Goal: Transaction & Acquisition: Purchase product/service

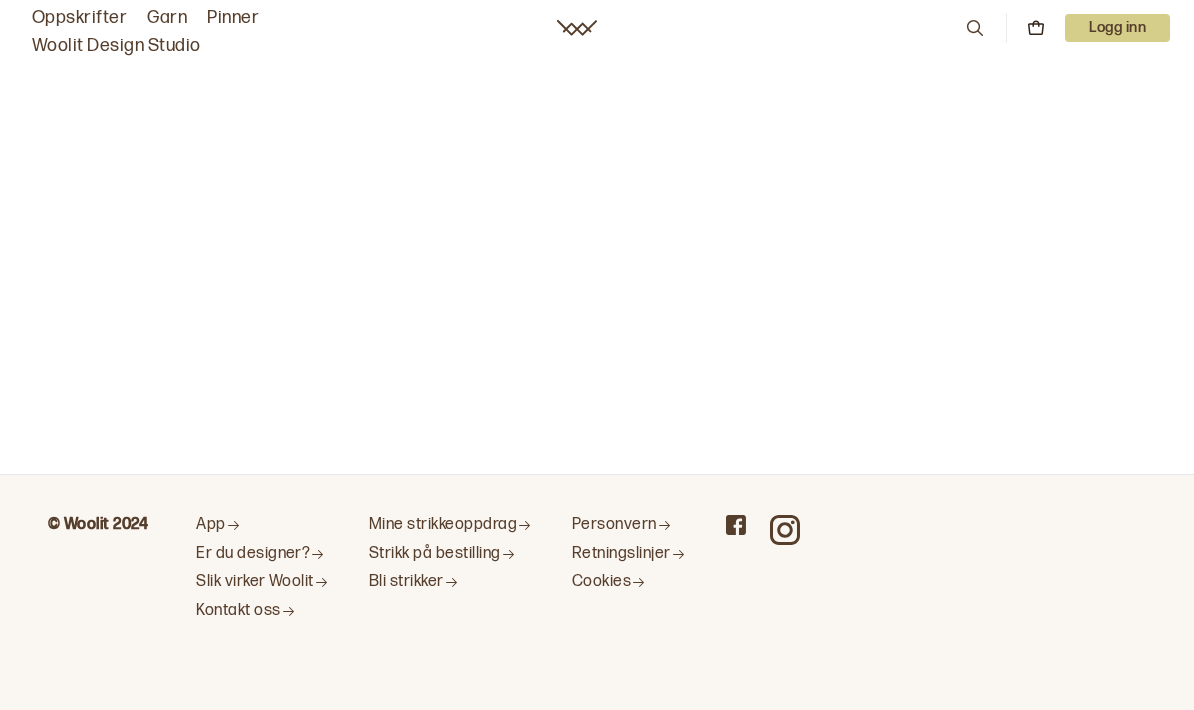
click at [171, 22] on link "Garn" at bounding box center [167, 18] width 40 height 28
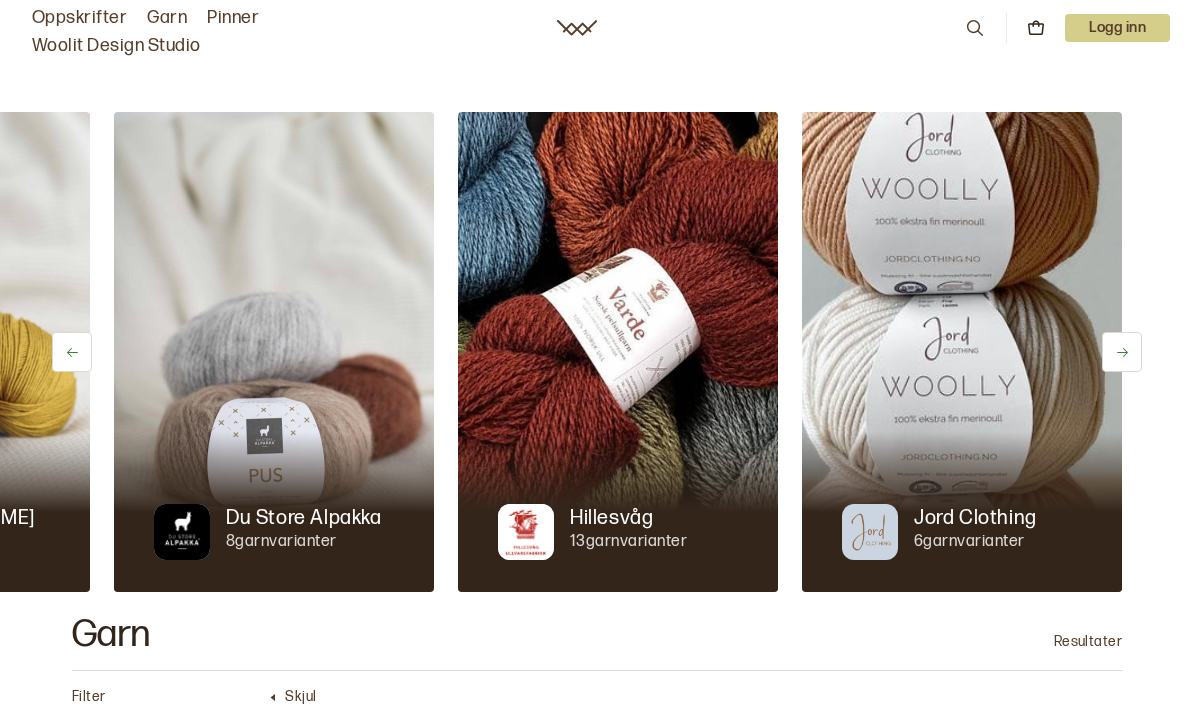
scroll to position [0, 646]
click at [666, 520] on div "Hillesvåg" at bounding box center [628, 518] width 117 height 28
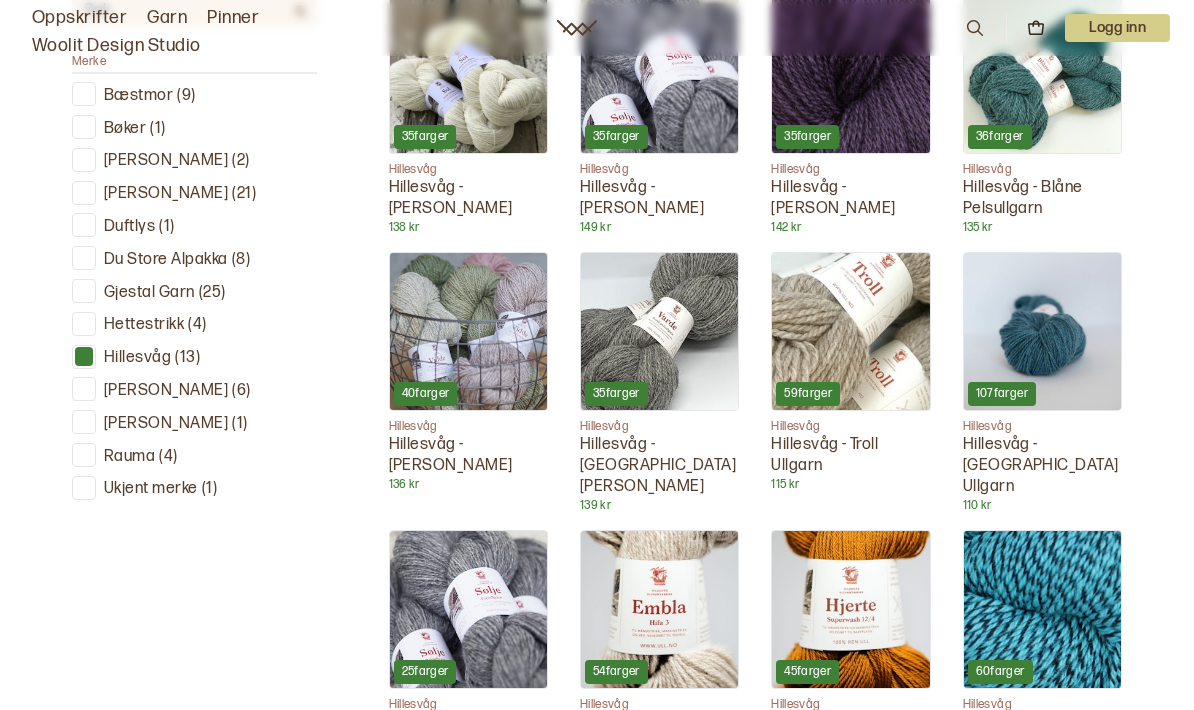
scroll to position [761, 0]
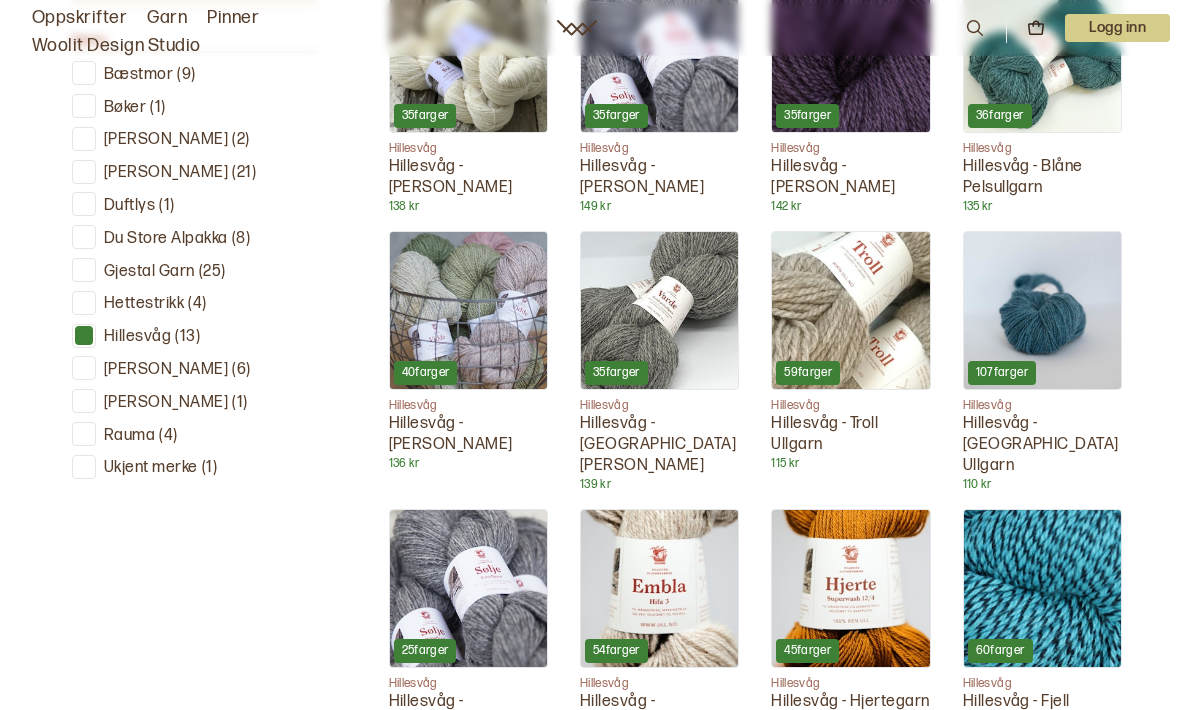
click at [498, 581] on img at bounding box center [468, 588] width 157 height 157
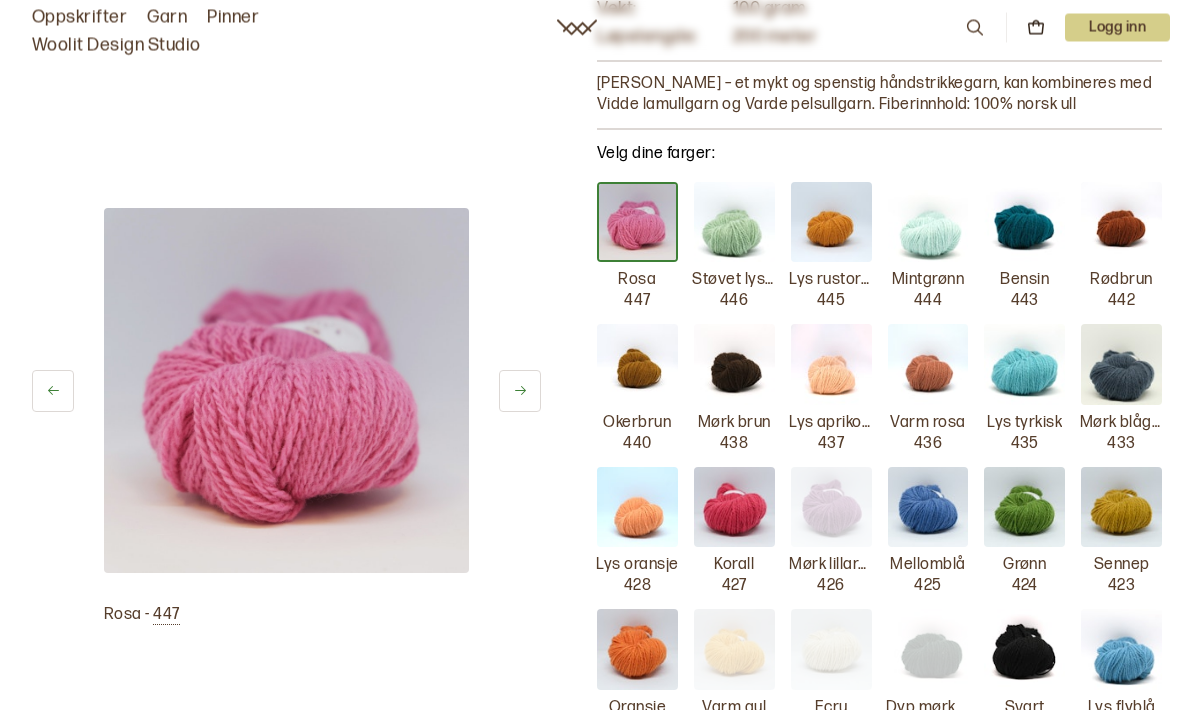
click at [1029, 393] on img at bounding box center [1024, 365] width 81 height 81
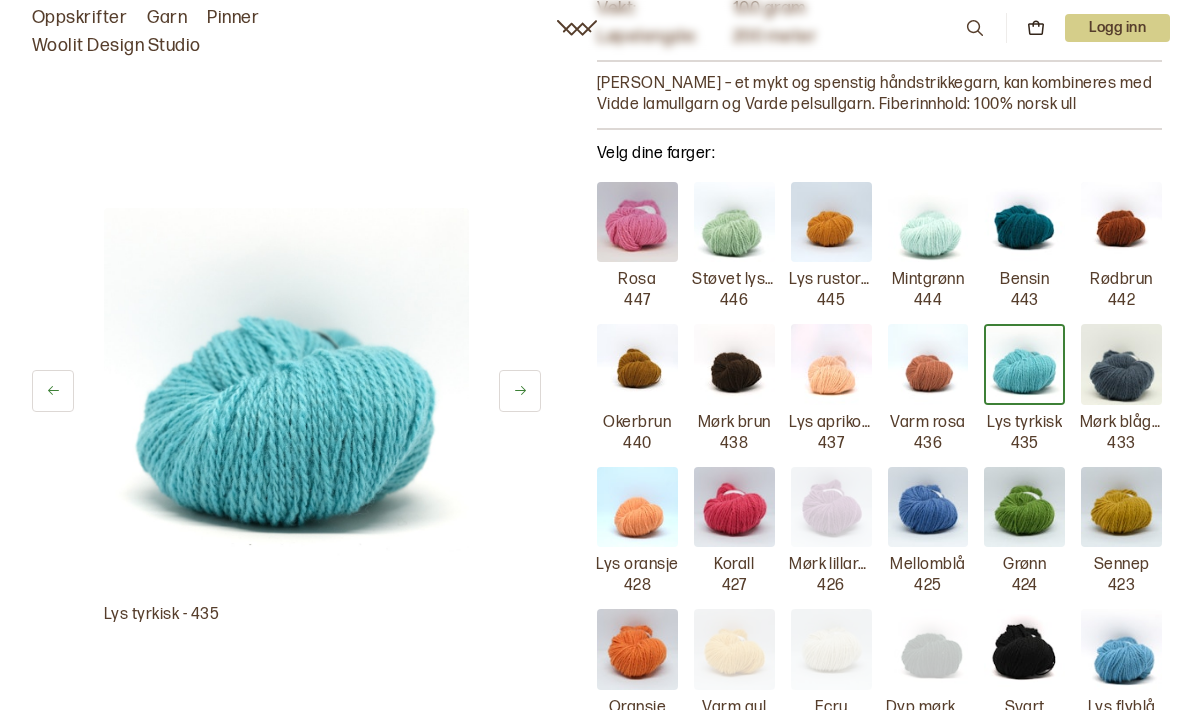
click at [1128, 375] on img at bounding box center [1121, 364] width 81 height 81
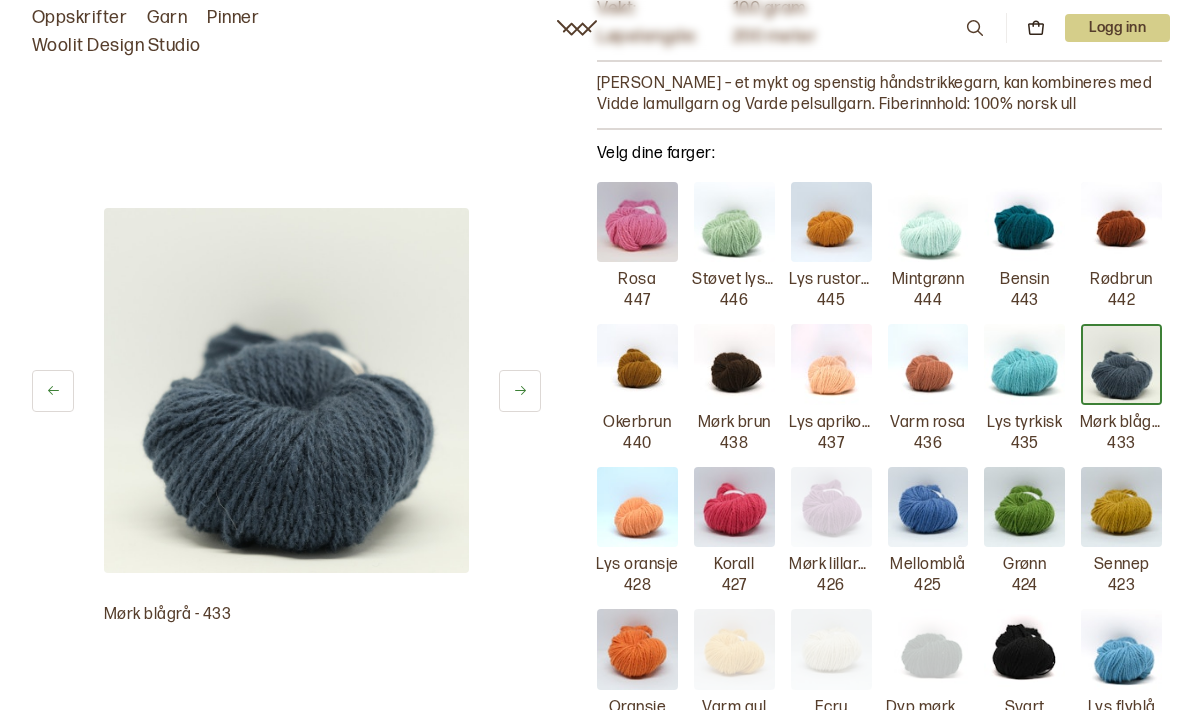
click at [1036, 639] on img at bounding box center [1024, 649] width 81 height 81
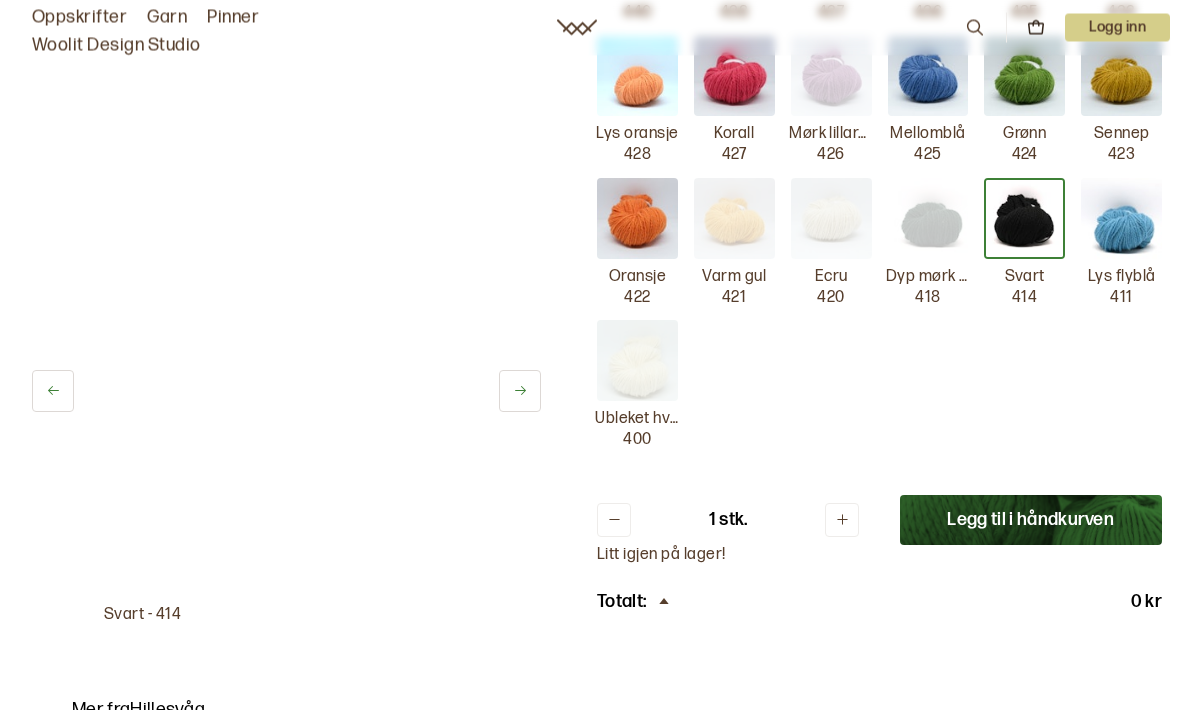
scroll to position [694, 0]
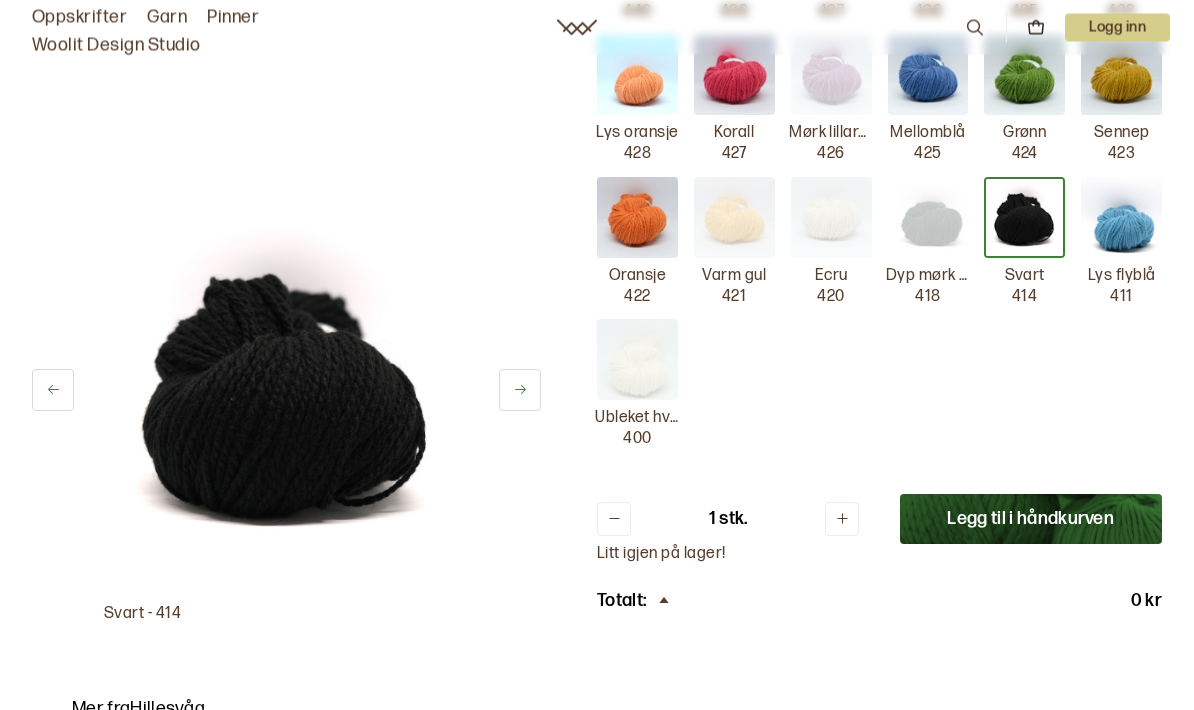
click at [923, 231] on img at bounding box center [928, 218] width 81 height 81
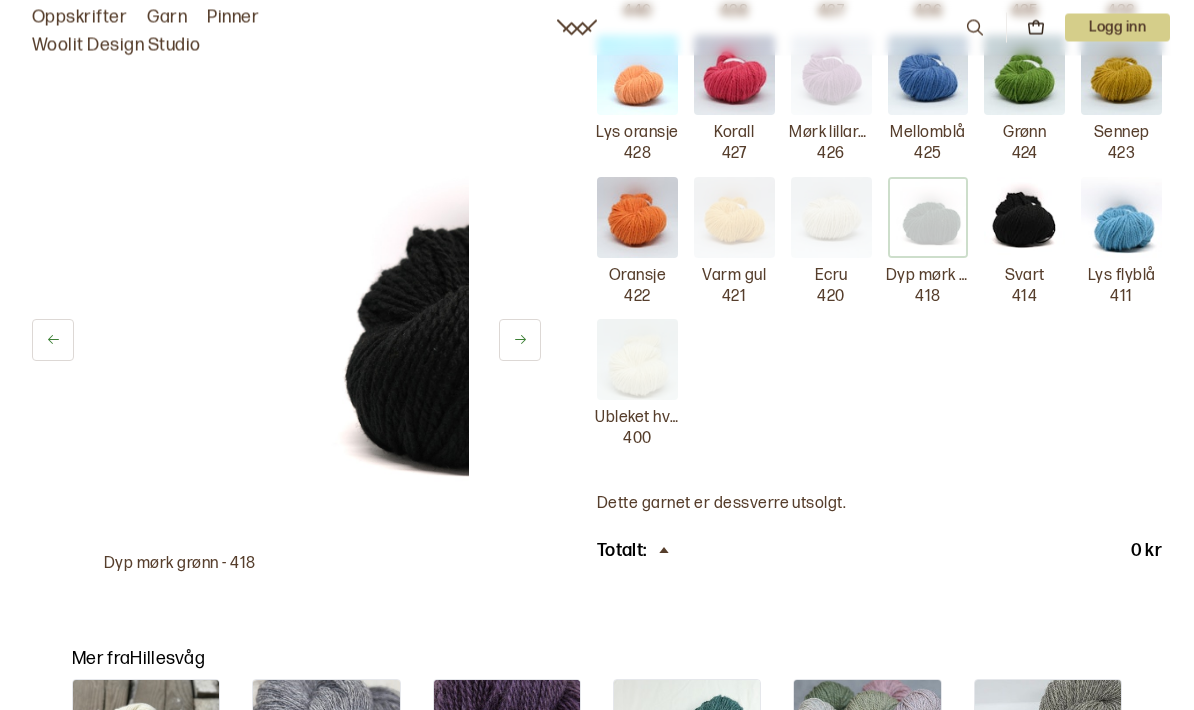
scroll to position [695, 0]
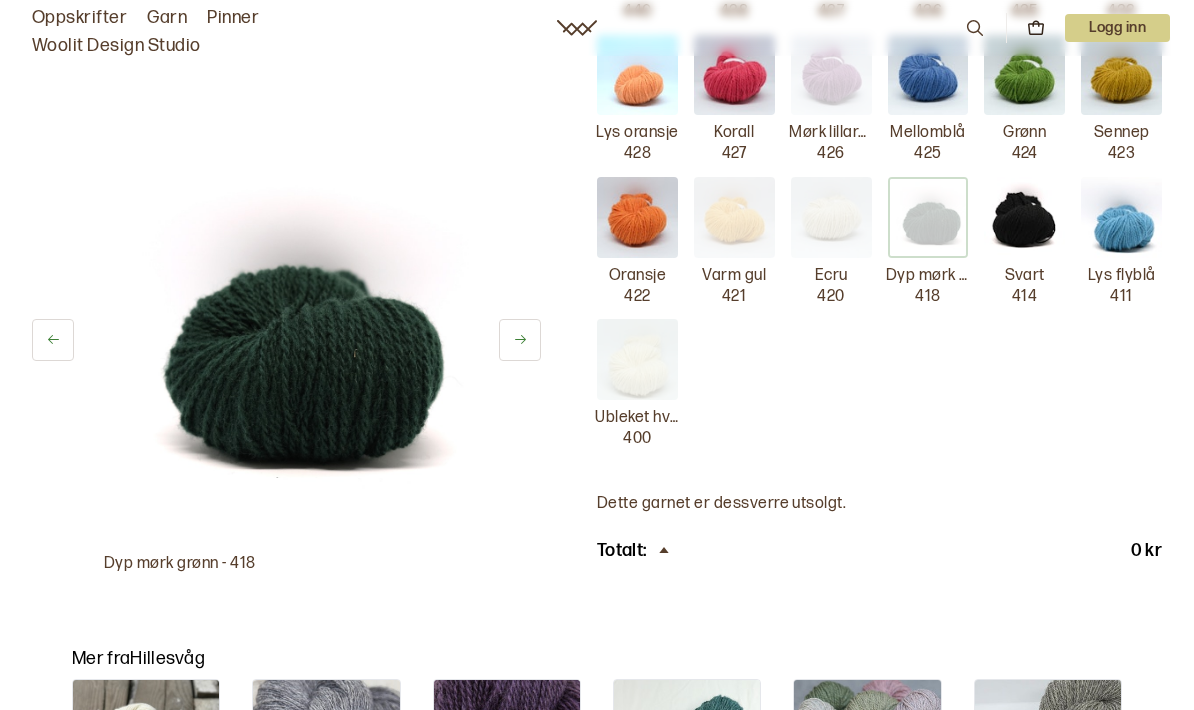
click at [734, 200] on img at bounding box center [734, 217] width 81 height 81
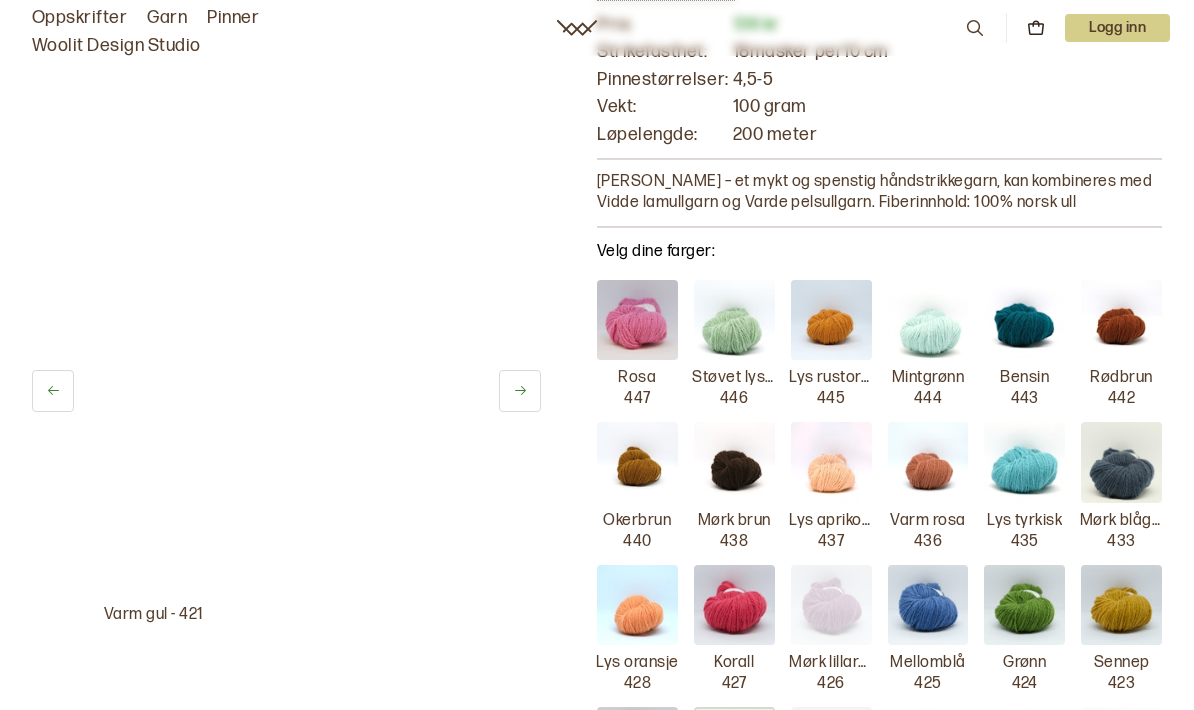
scroll to position [144, 0]
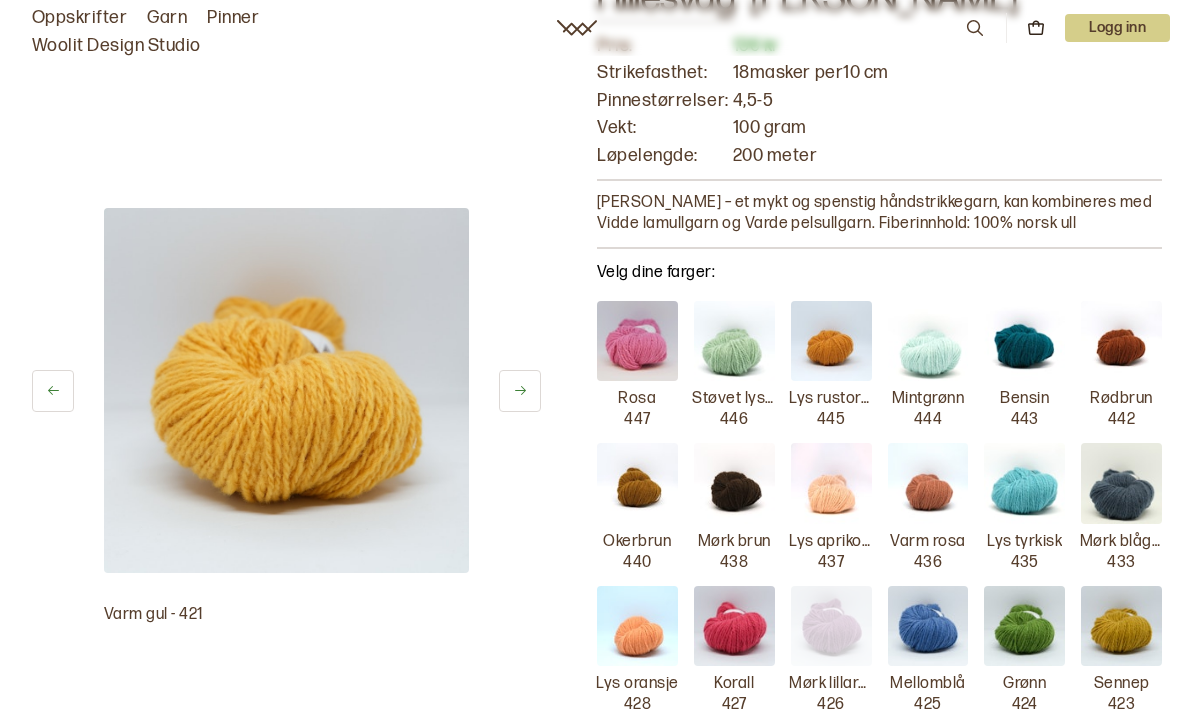
click at [830, 497] on img at bounding box center [831, 483] width 81 height 81
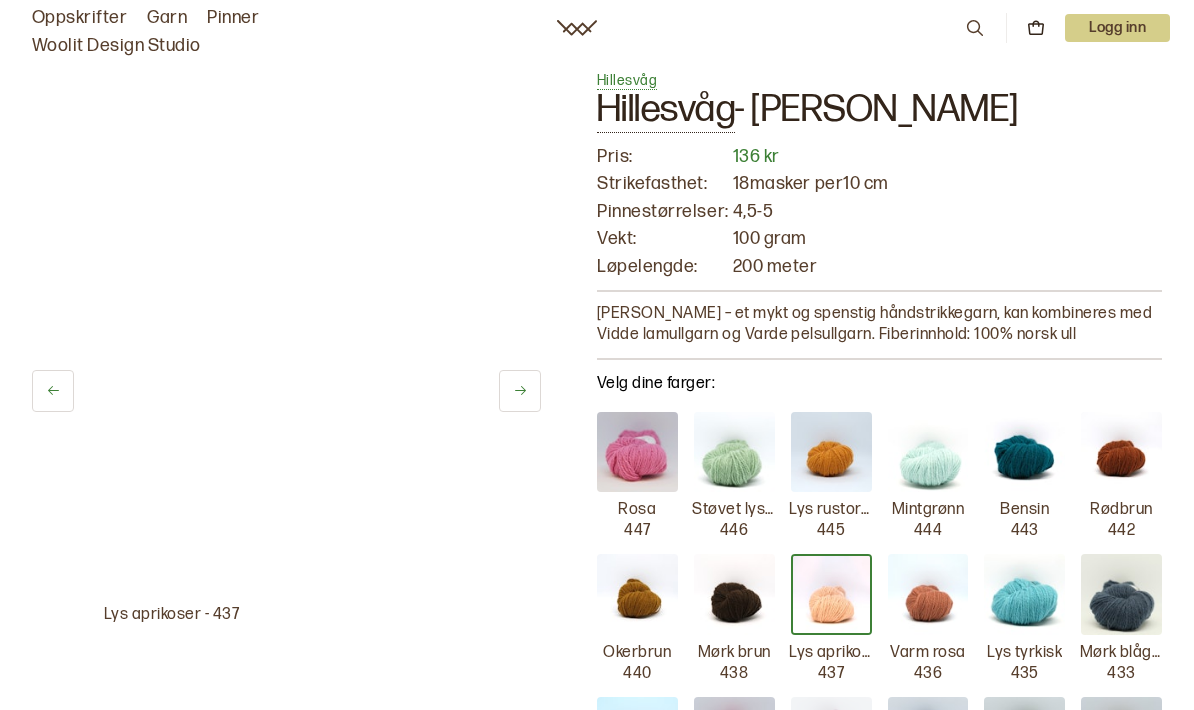
scroll to position [0, 0]
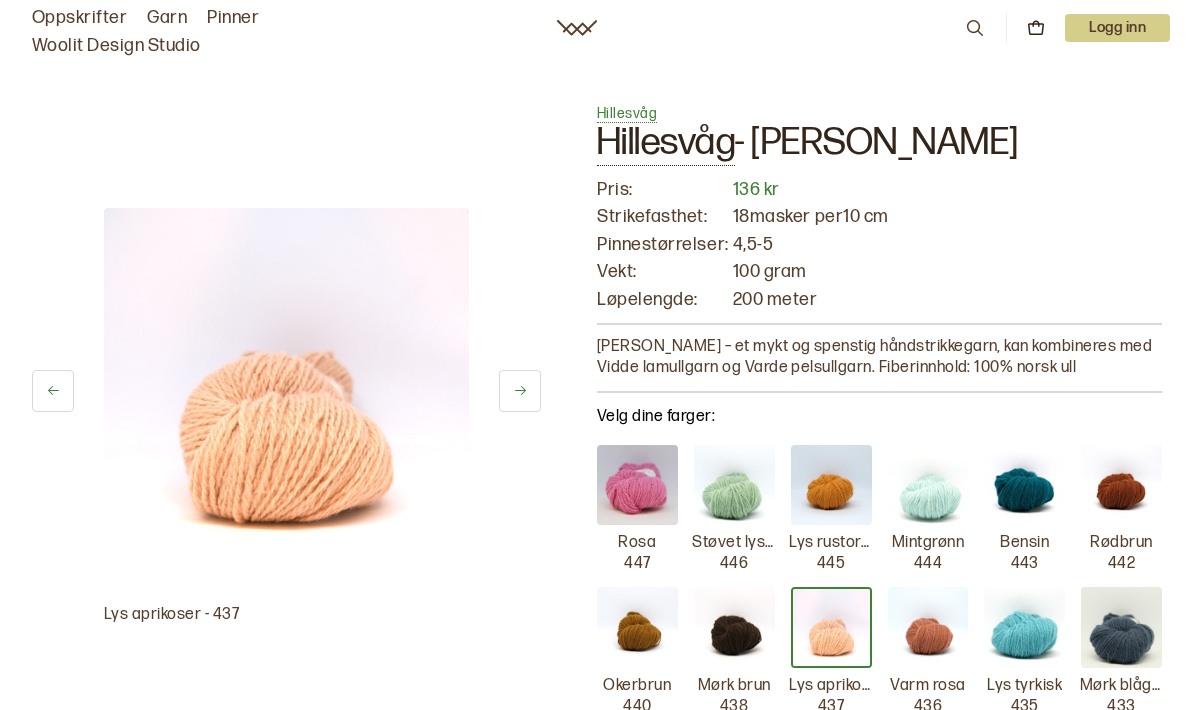
scroll to position [841, 0]
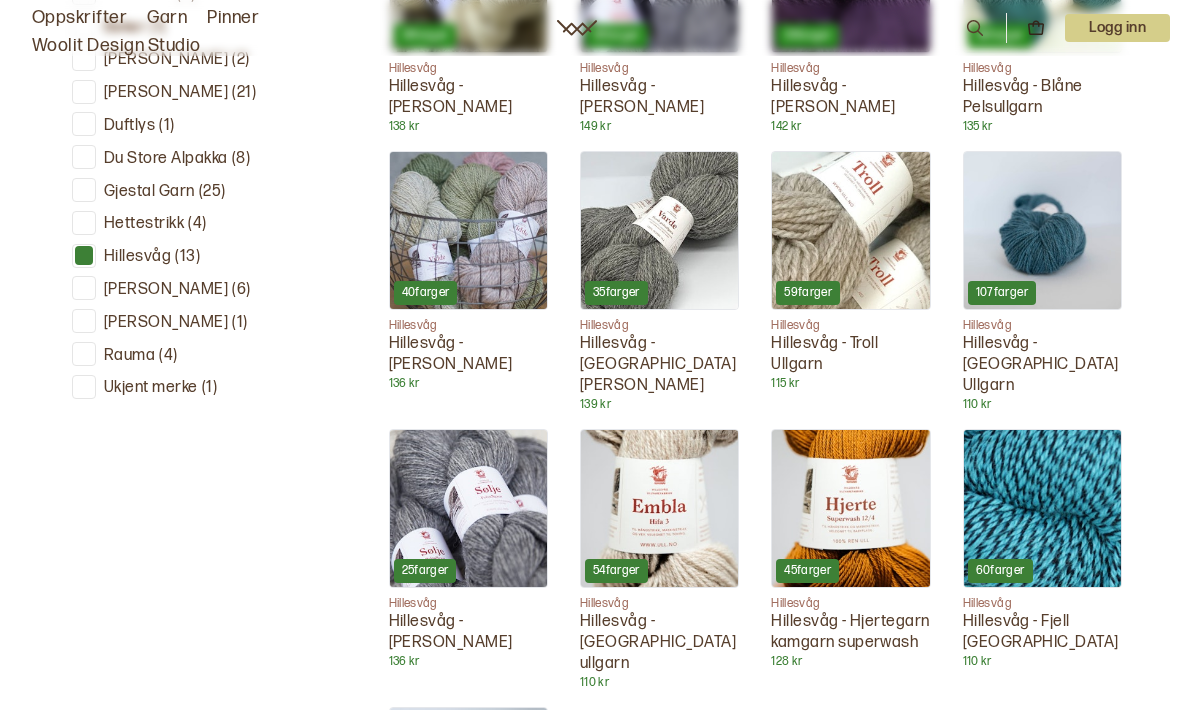
click at [78, 252] on div at bounding box center [84, 255] width 19 height 19
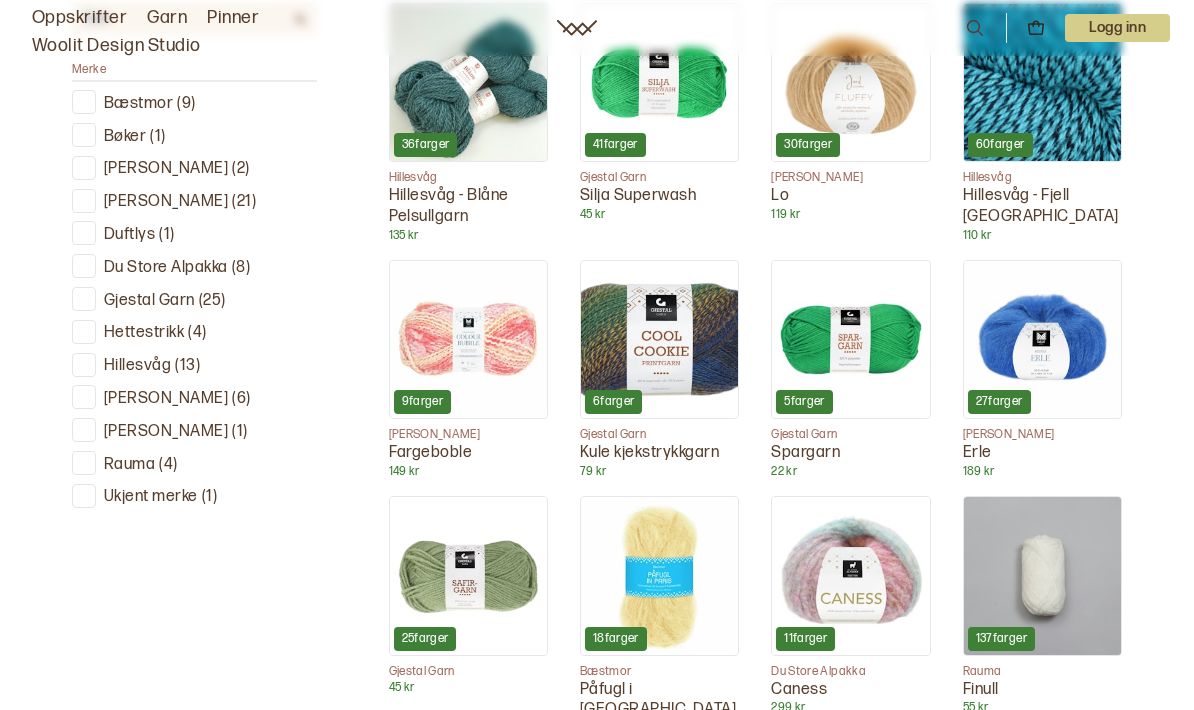
scroll to position [705, 0]
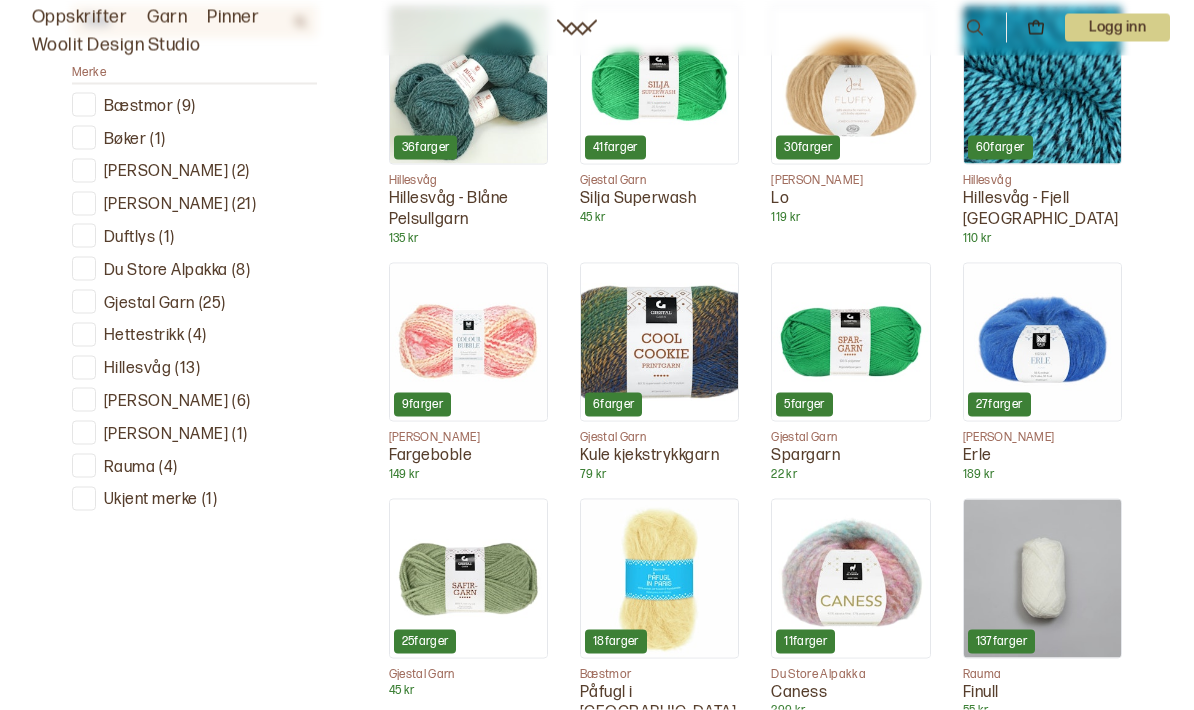
click at [89, 205] on div at bounding box center [84, 203] width 19 height 19
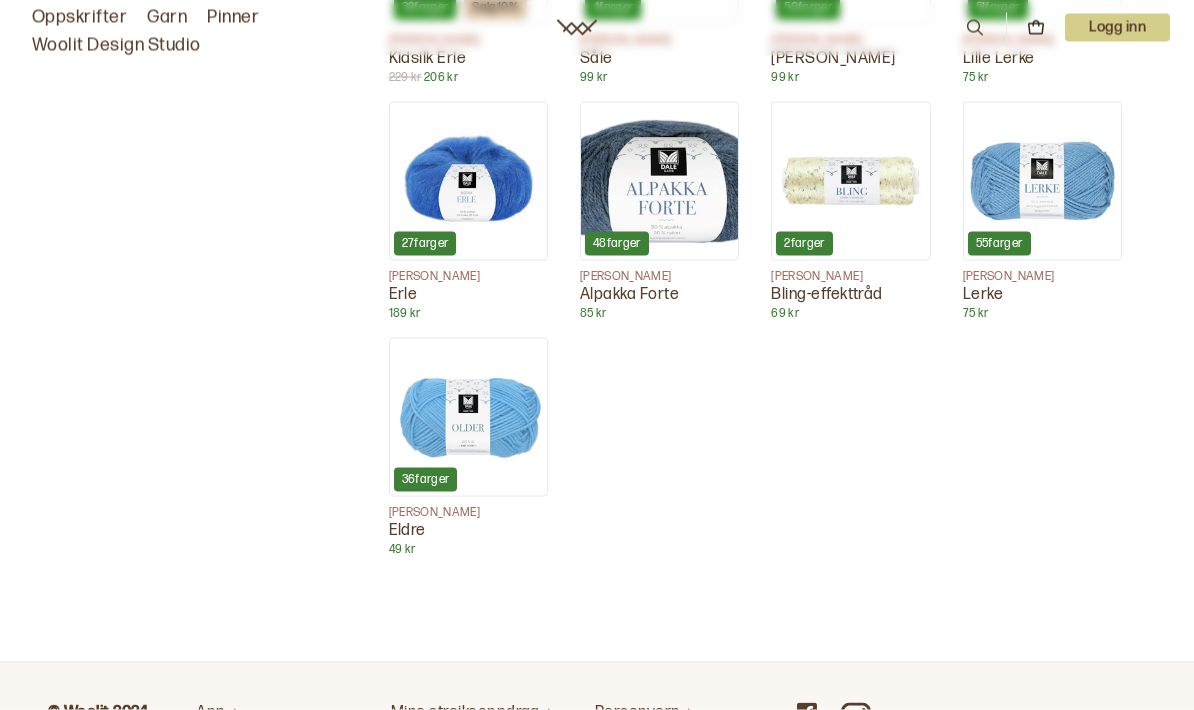
scroll to position [1579, 0]
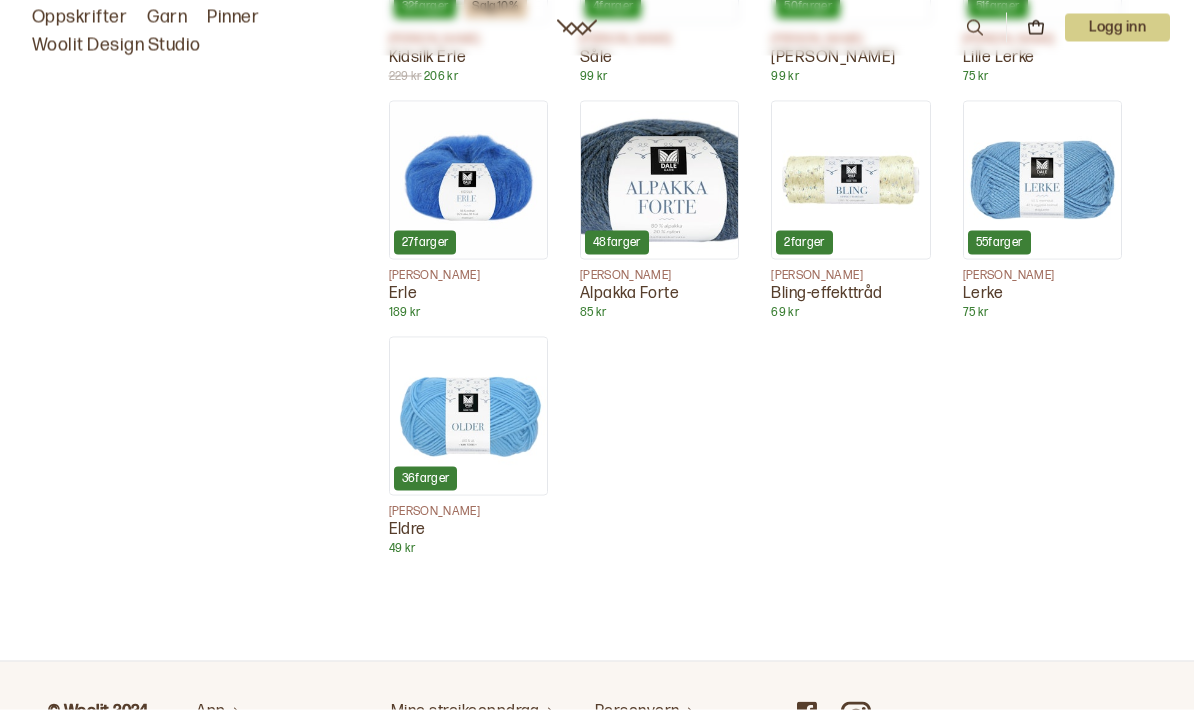
click at [508, 420] on img at bounding box center [468, 416] width 157 height 157
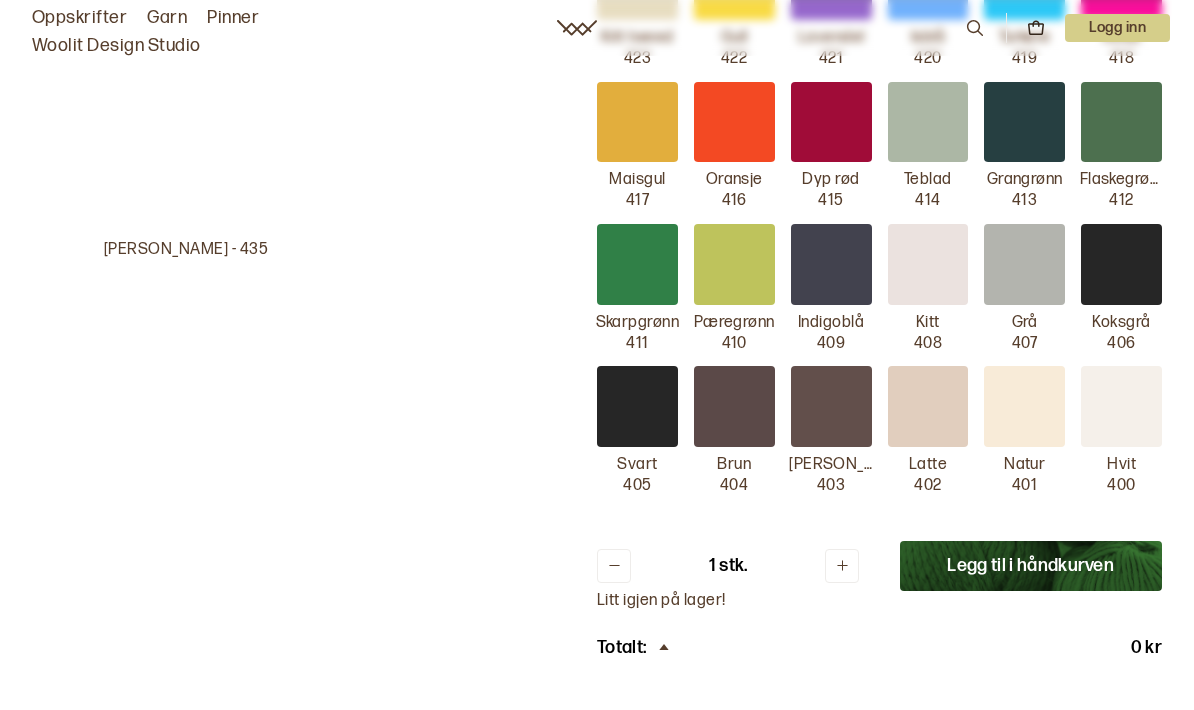
scroll to position [933, 0]
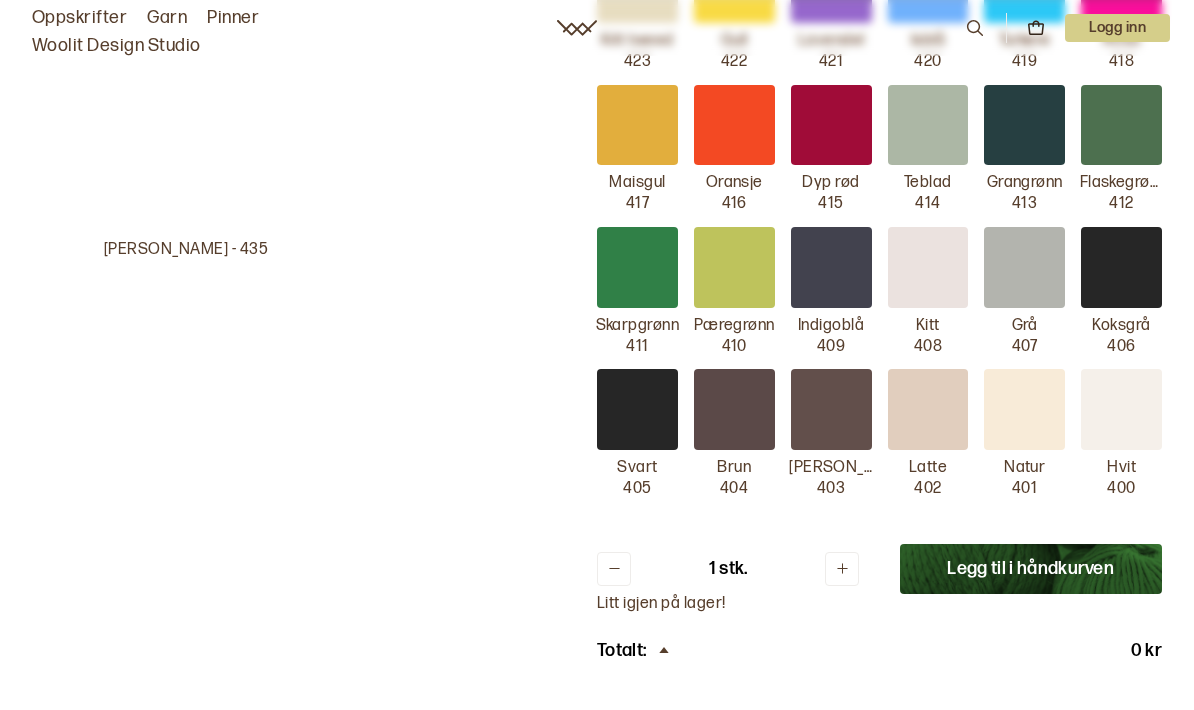
click at [647, 415] on div at bounding box center [637, 409] width 81 height 81
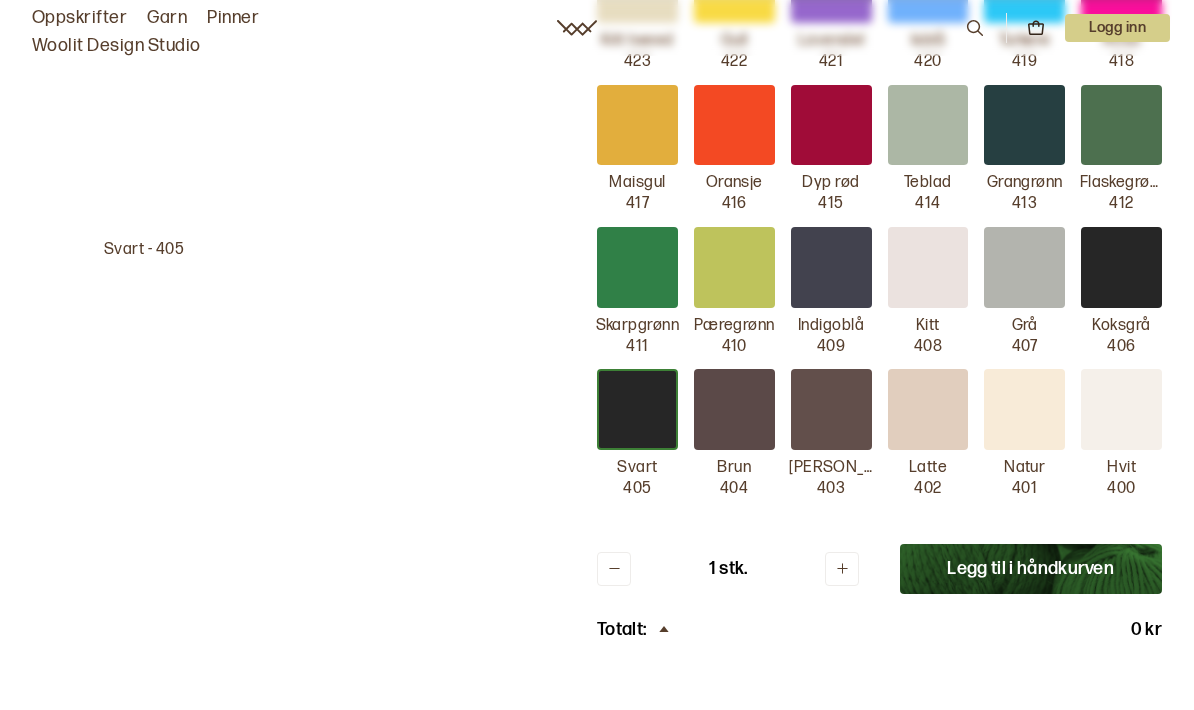
click at [843, 564] on icon at bounding box center [842, 569] width 11 height 11
click at [841, 561] on icon at bounding box center [842, 568] width 15 height 15
click at [837, 561] on icon at bounding box center [842, 568] width 15 height 15
click at [838, 561] on icon at bounding box center [842, 568] width 15 height 15
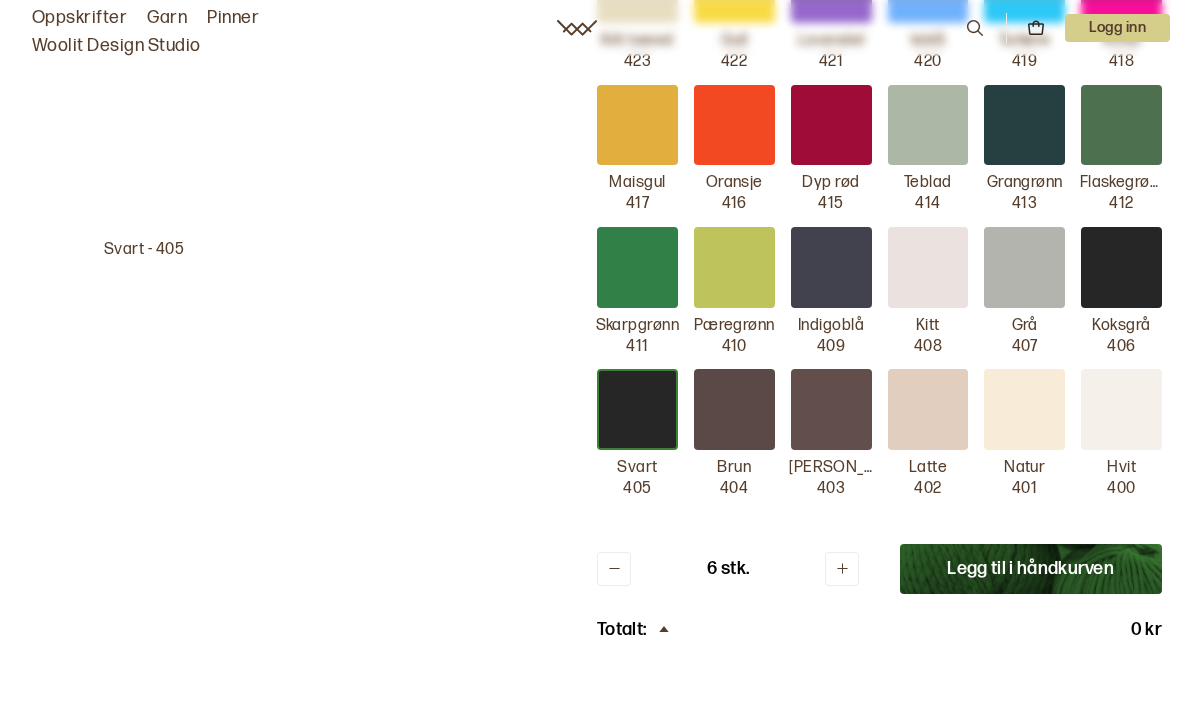
click at [968, 558] on font "Legg til i håndkurven" at bounding box center [1030, 568] width 167 height 21
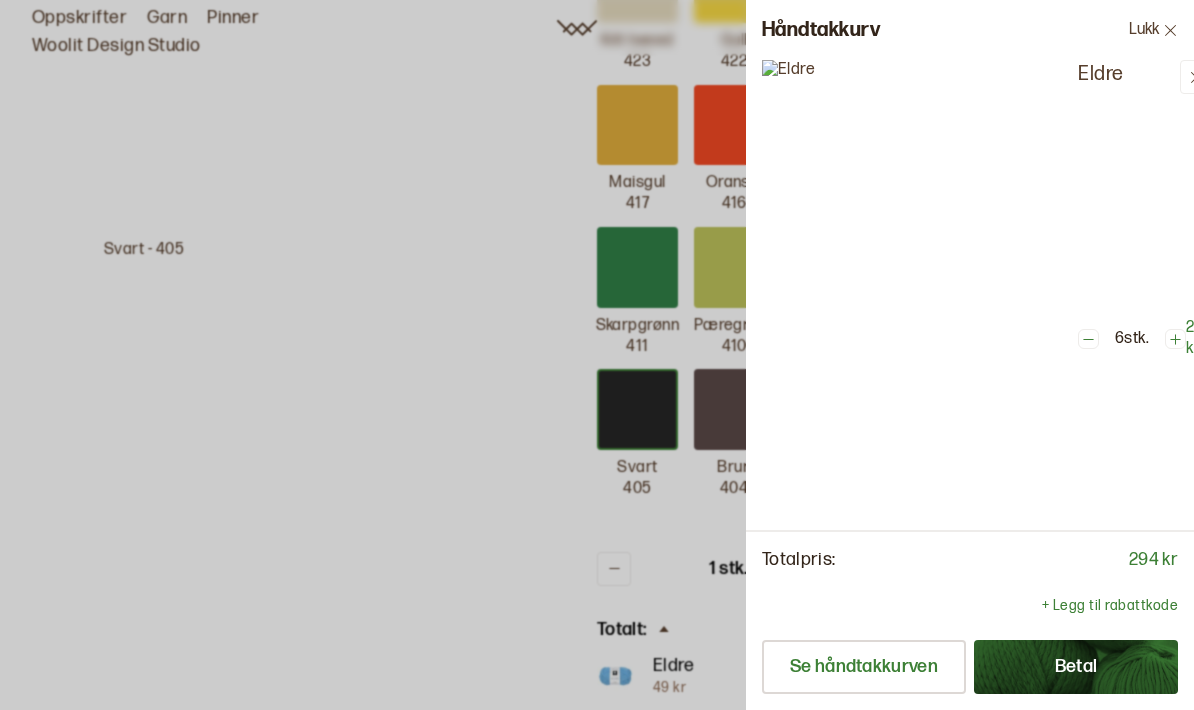
click at [485, 554] on div at bounding box center [597, 355] width 1194 height 710
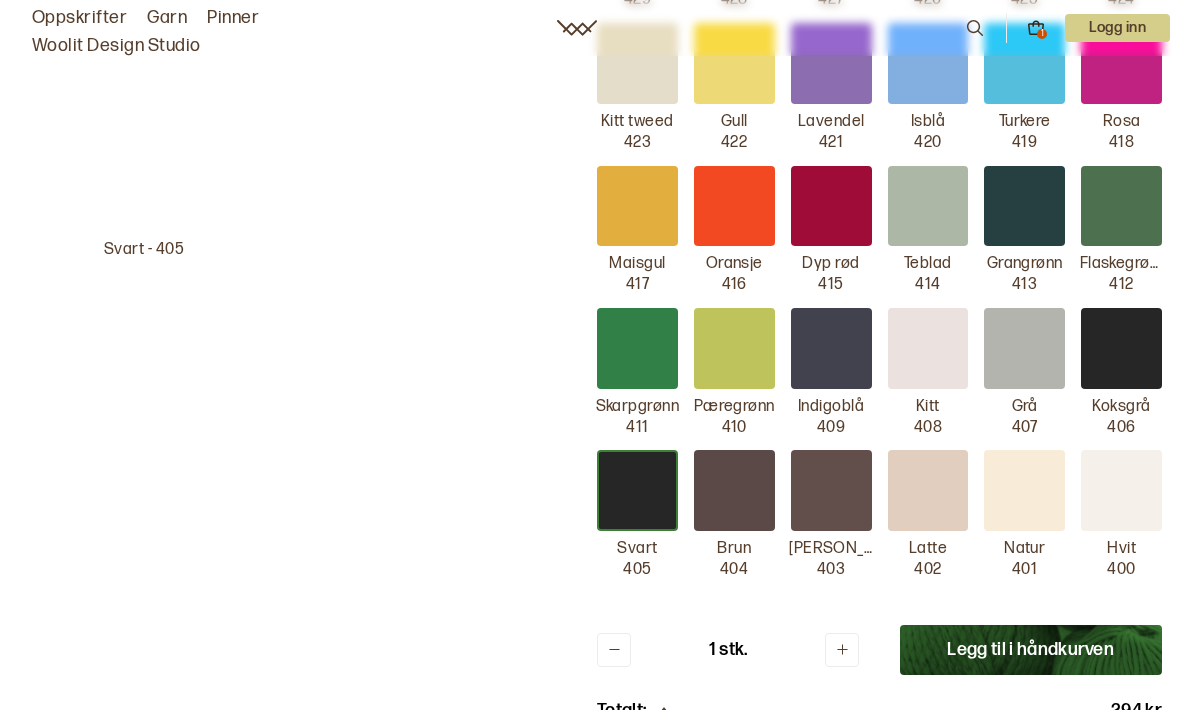
scroll to position [858, 0]
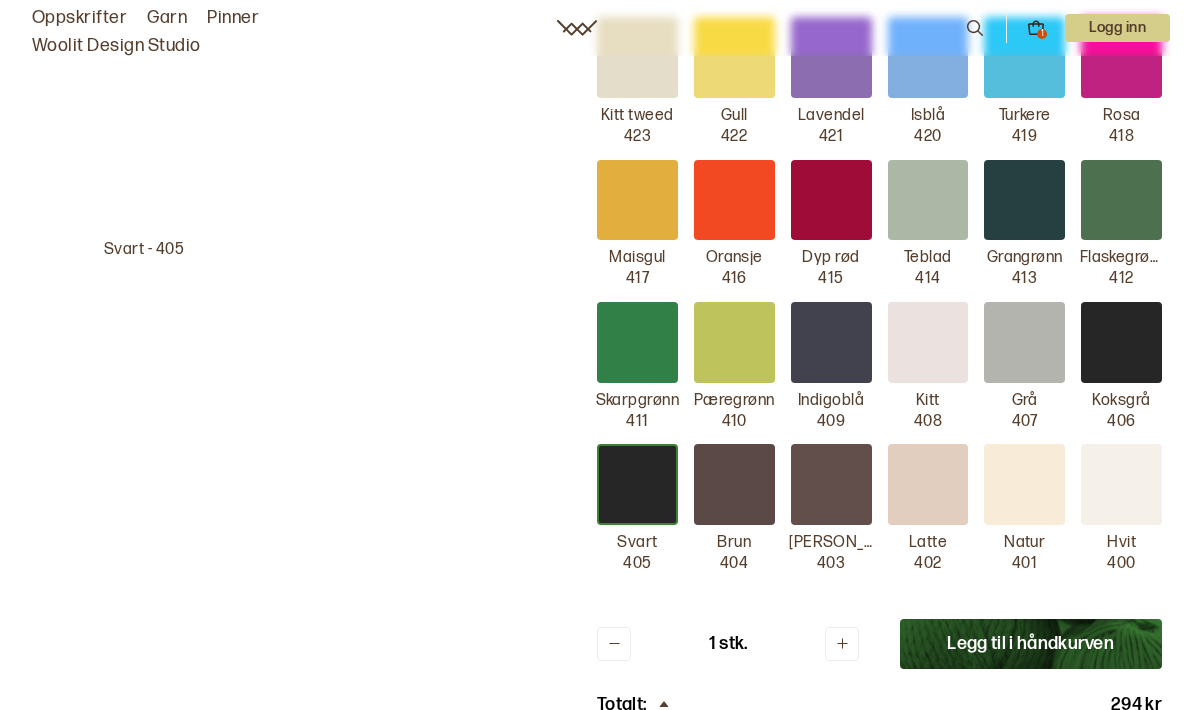
click at [737, 192] on div at bounding box center [734, 200] width 81 height 81
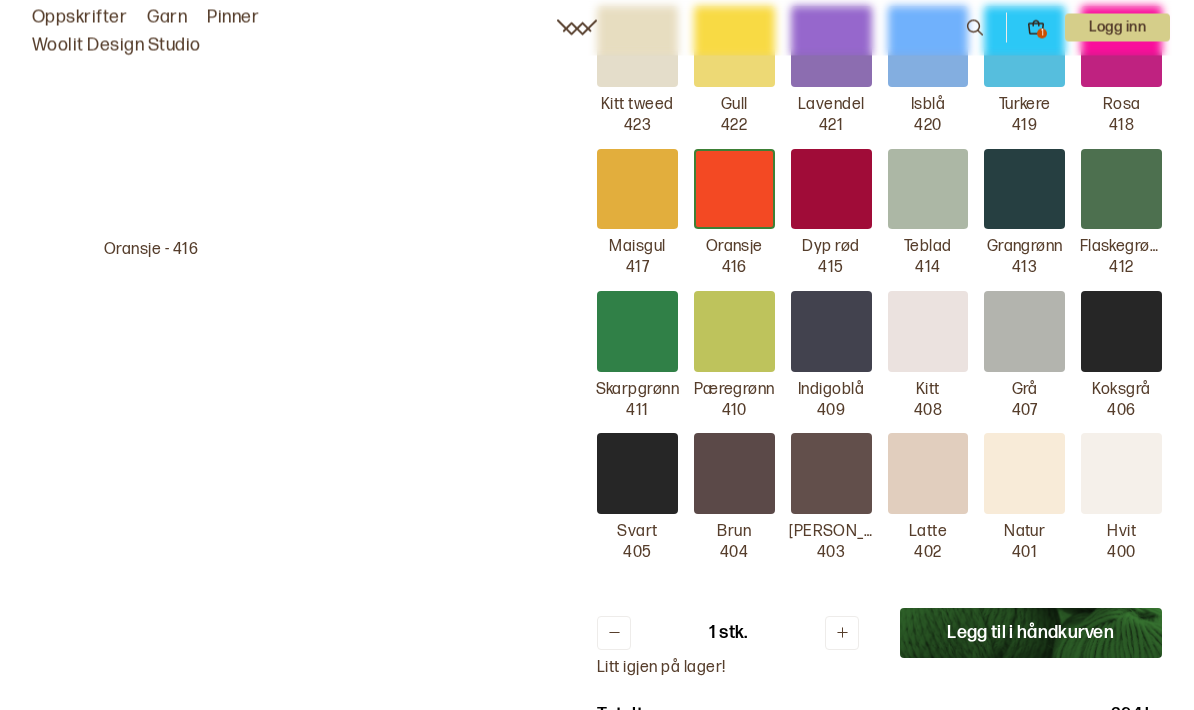
click at [843, 629] on icon at bounding box center [842, 634] width 11 height 11
click at [843, 625] on icon at bounding box center [842, 632] width 15 height 15
click at [839, 625] on icon at bounding box center [842, 632] width 15 height 15
click at [837, 625] on icon at bounding box center [842, 632] width 15 height 15
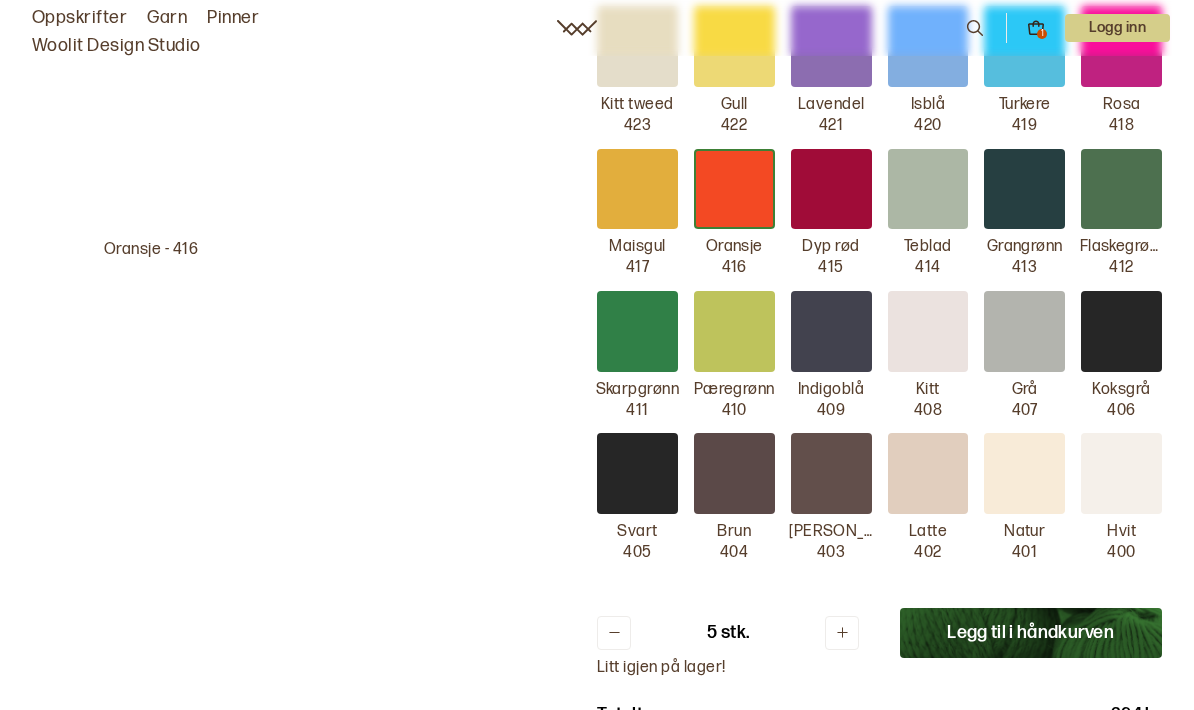
click at [836, 625] on icon at bounding box center [842, 632] width 15 height 15
click at [961, 622] on font "Legg til i håndkurven" at bounding box center [1030, 632] width 167 height 21
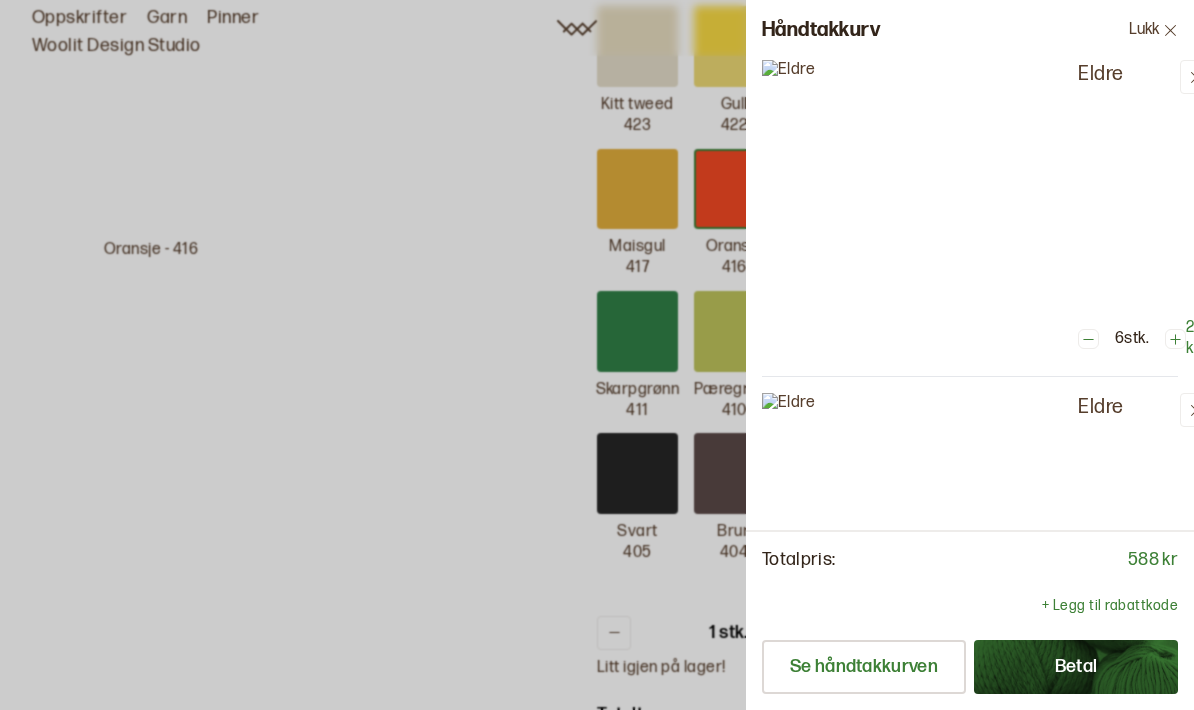
click at [441, 600] on div at bounding box center [597, 355] width 1194 height 710
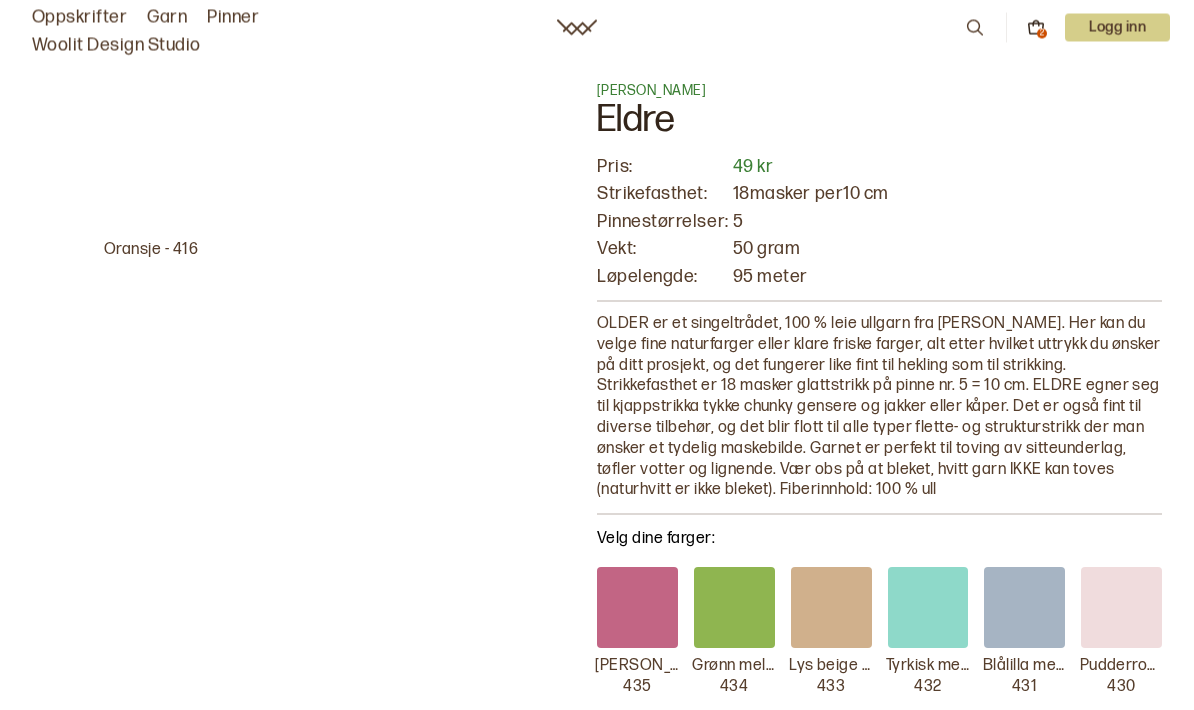
scroll to position [0, 0]
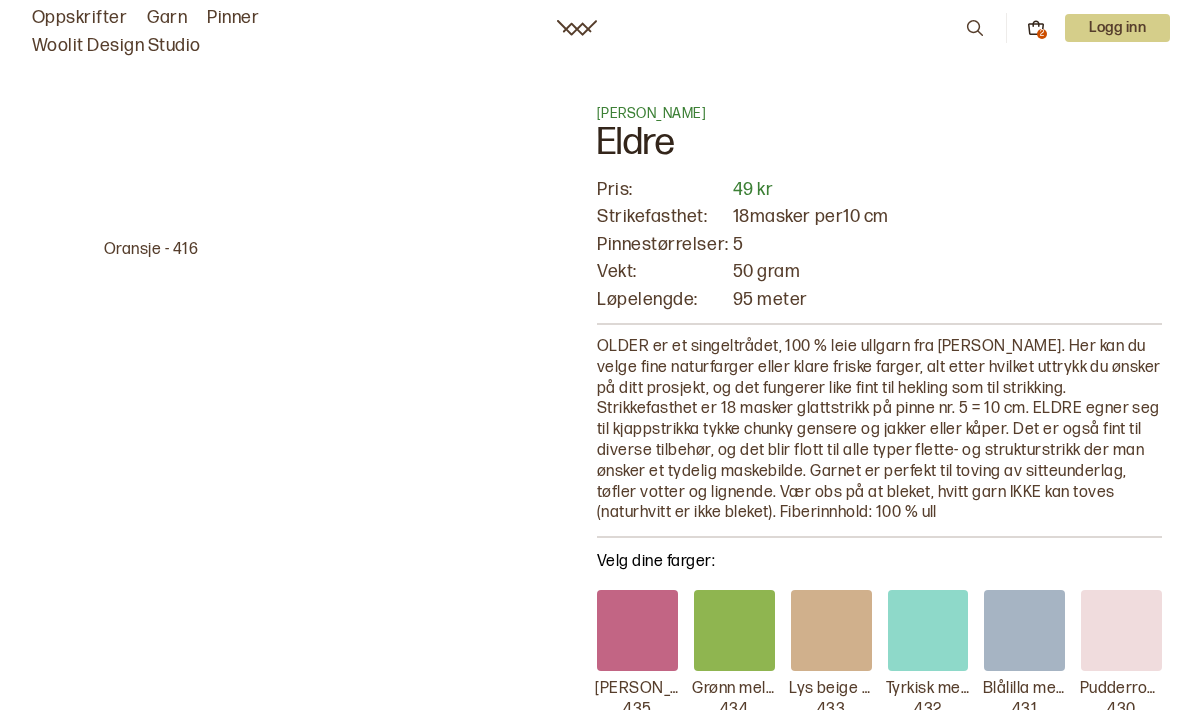
click at [1123, 30] on font "Logg inn" at bounding box center [1117, 27] width 57 height 17
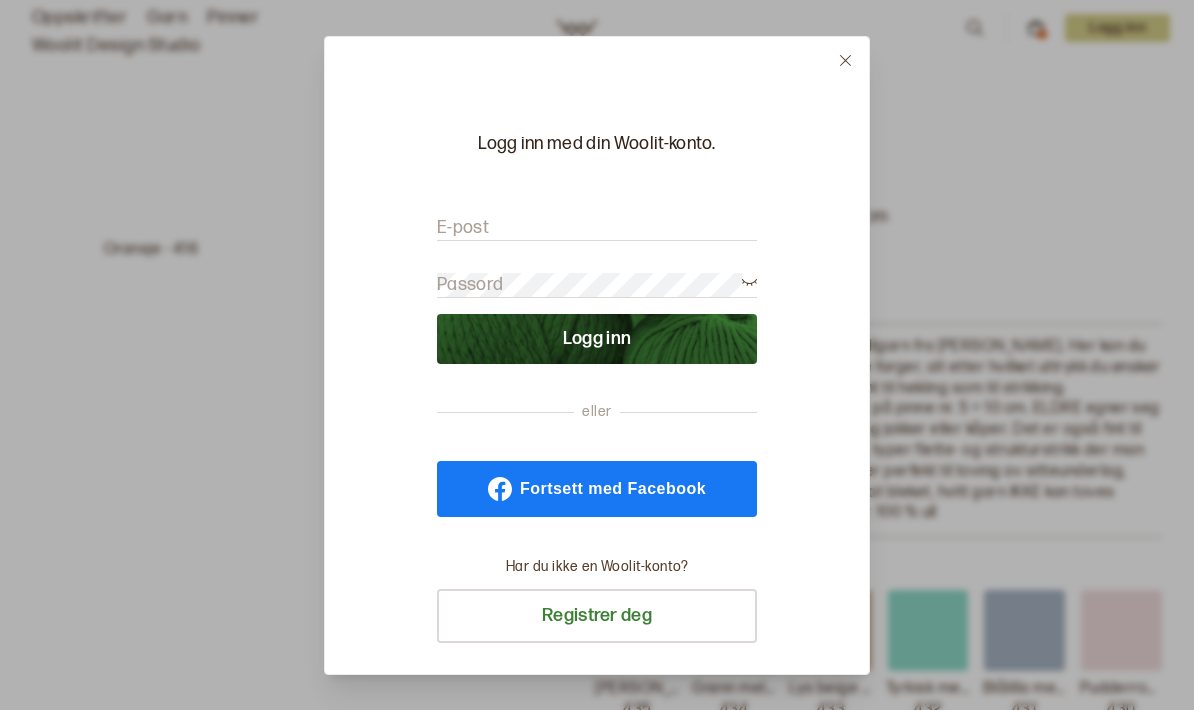
click at [567, 196] on form "E-post Passord Logg inn" at bounding box center [597, 280] width 320 height 168
click at [484, 196] on form "E-post Passord Logg inn" at bounding box center [597, 280] width 320 height 168
click at [519, 216] on input "E-post" at bounding box center [597, 228] width 320 height 25
type input "[EMAIL_ADDRESS][DOMAIN_NAME]"
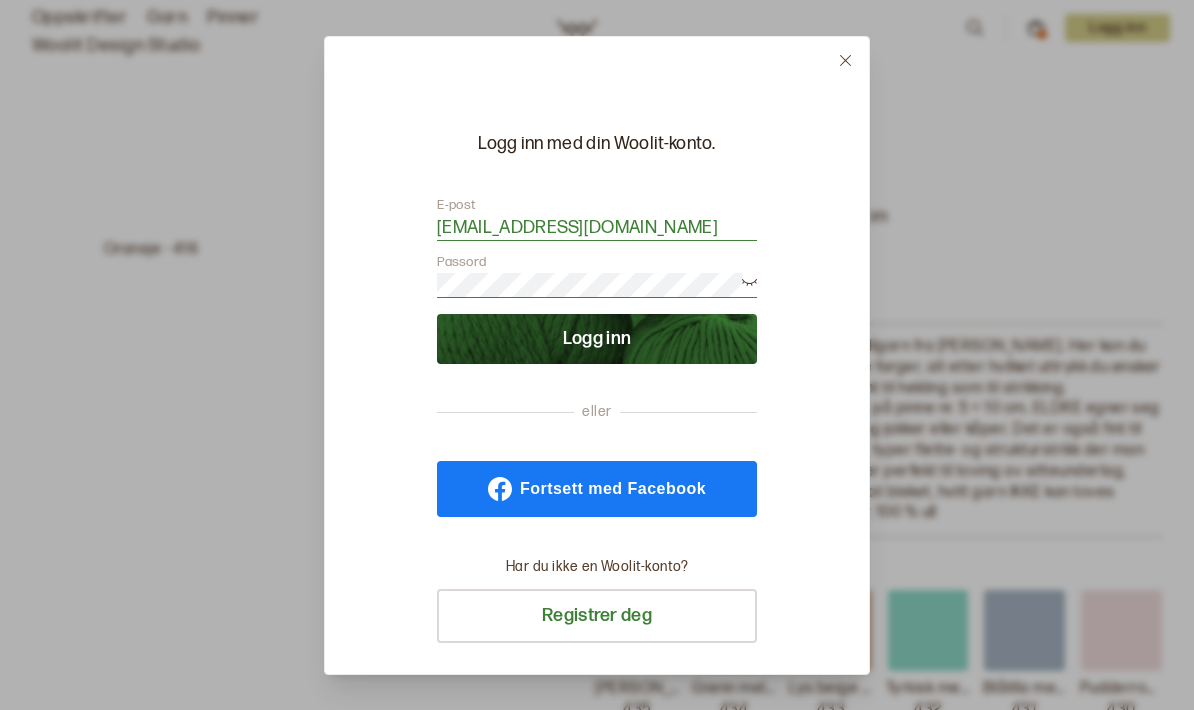
click at [599, 328] on font "Logg inn" at bounding box center [597, 338] width 69 height 21
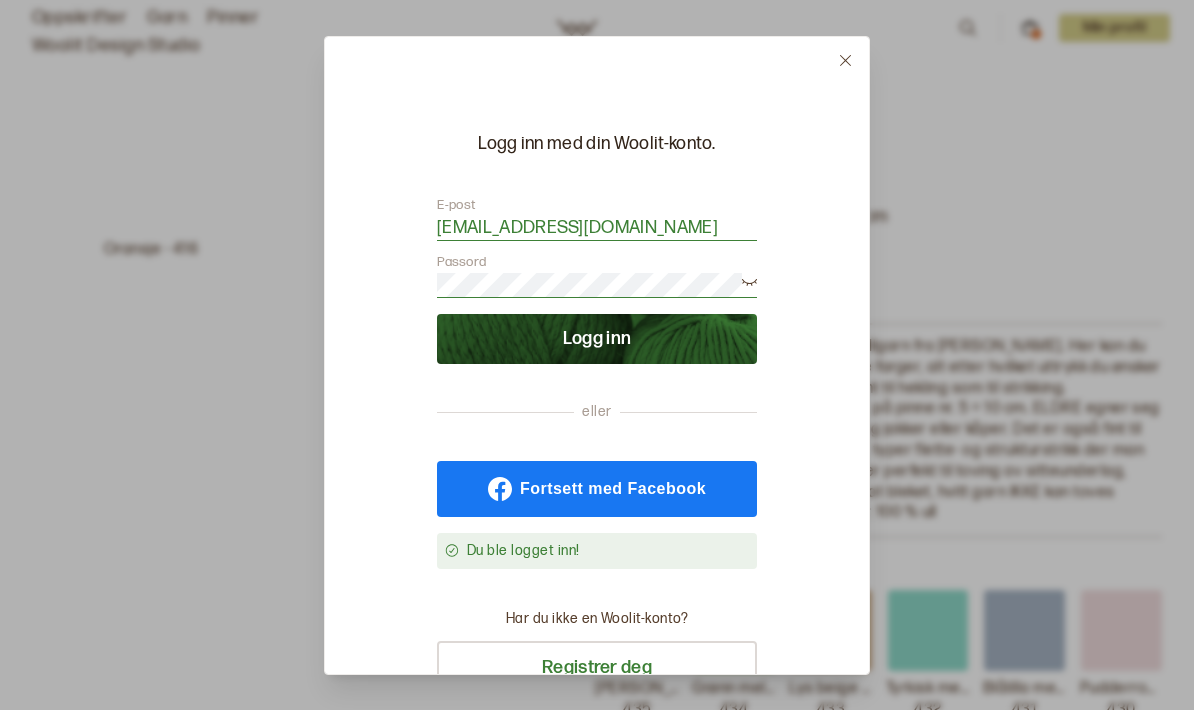
click at [598, 328] on font "Logg inn" at bounding box center [597, 338] width 69 height 21
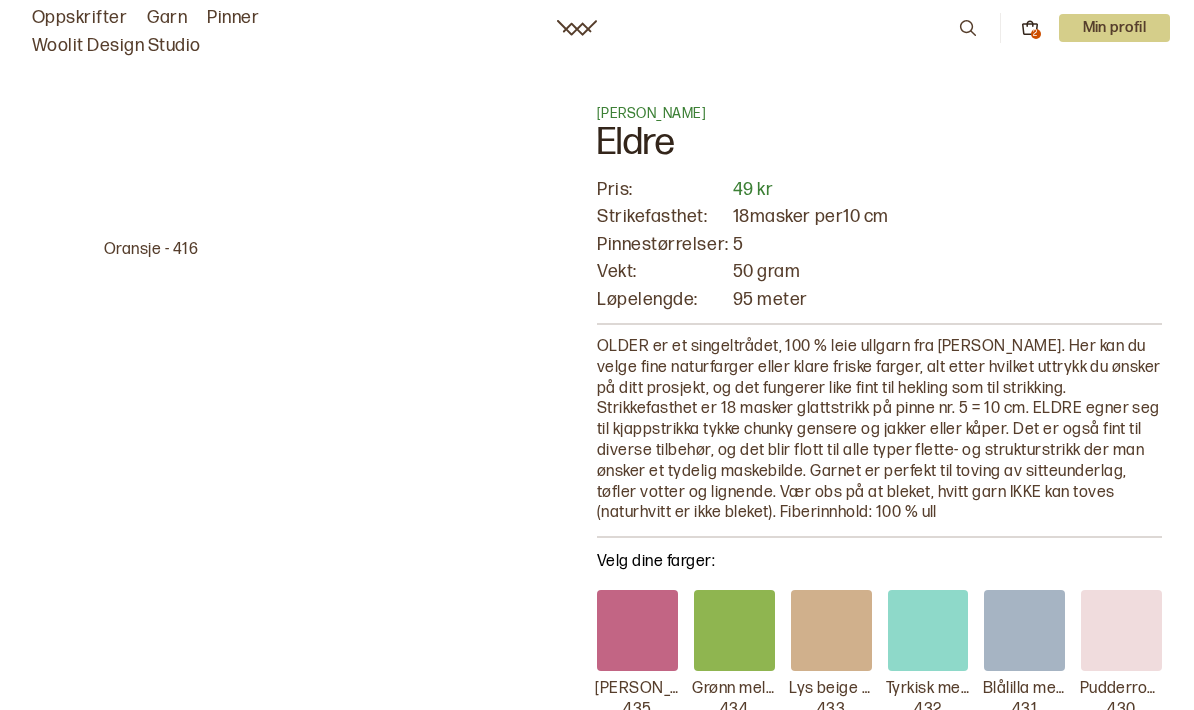
click at [1018, 36] on div "2 Min profil" at bounding box center [1063, 28] width 213 height 30
click at [1033, 35] on font "2" at bounding box center [1035, 33] width 4 height 9
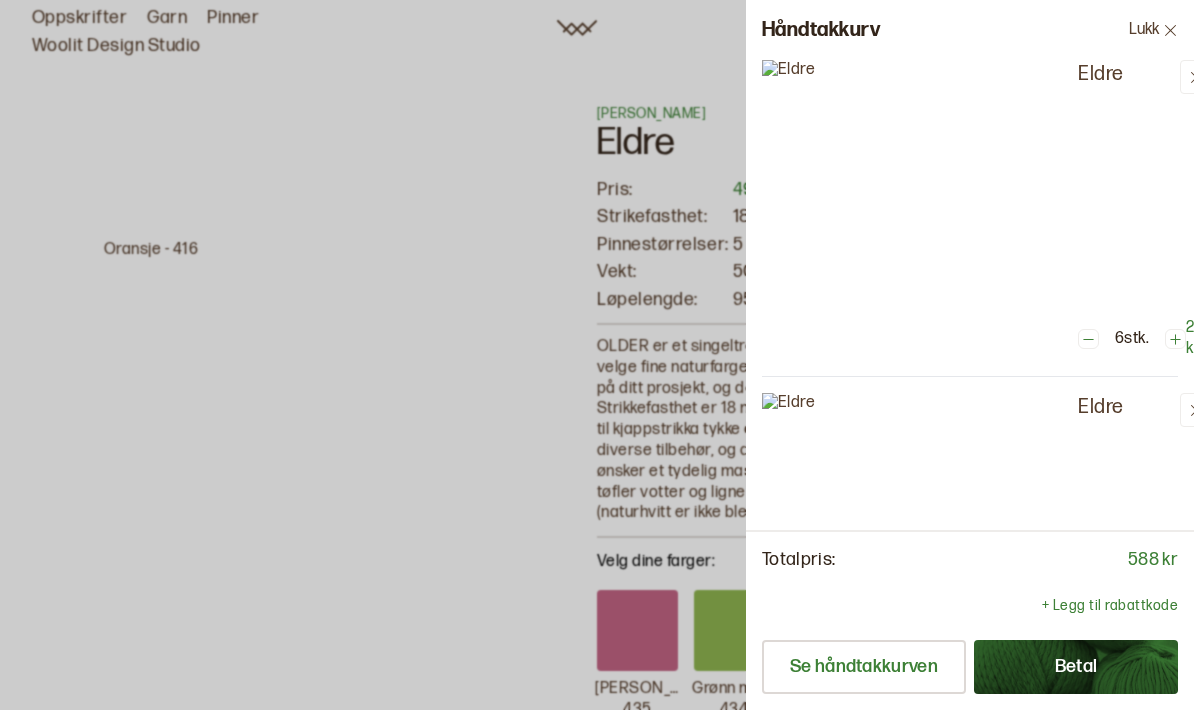
click at [1108, 606] on font "+ Legg til rabattkode" at bounding box center [1110, 605] width 136 height 17
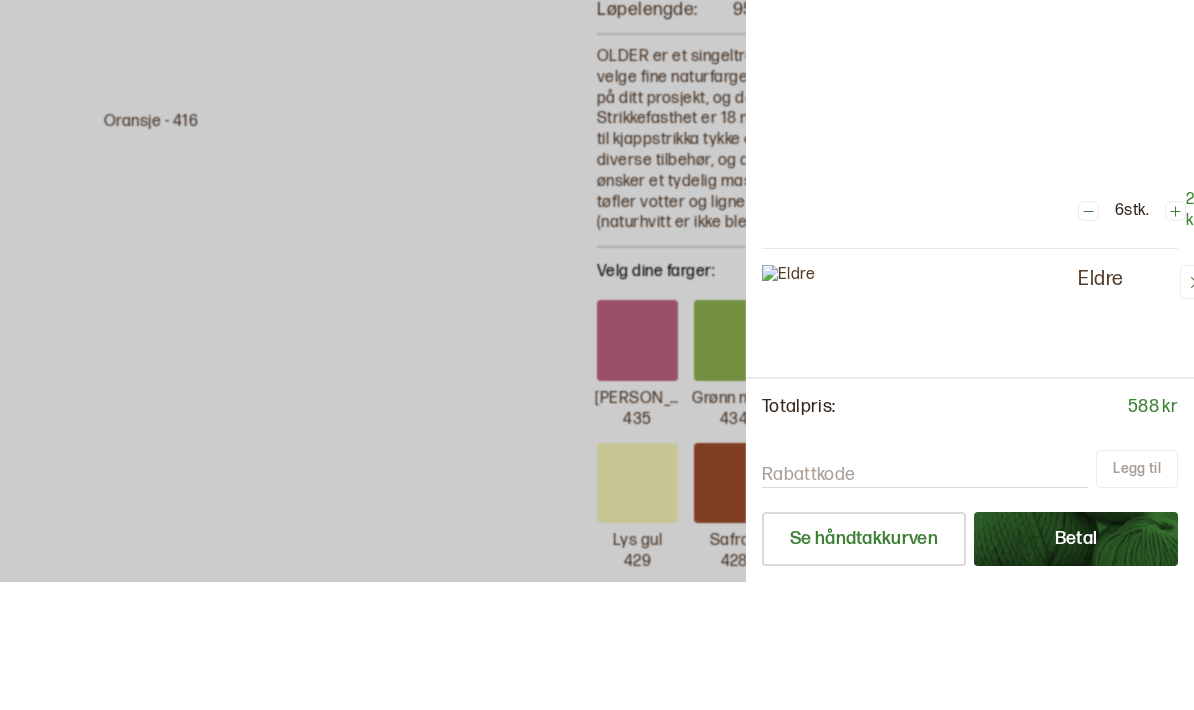
click at [807, 592] on font "Rabattkode" at bounding box center [808, 602] width 93 height 21
click at [807, 591] on input "Rabattkode" at bounding box center [925, 603] width 326 height 25
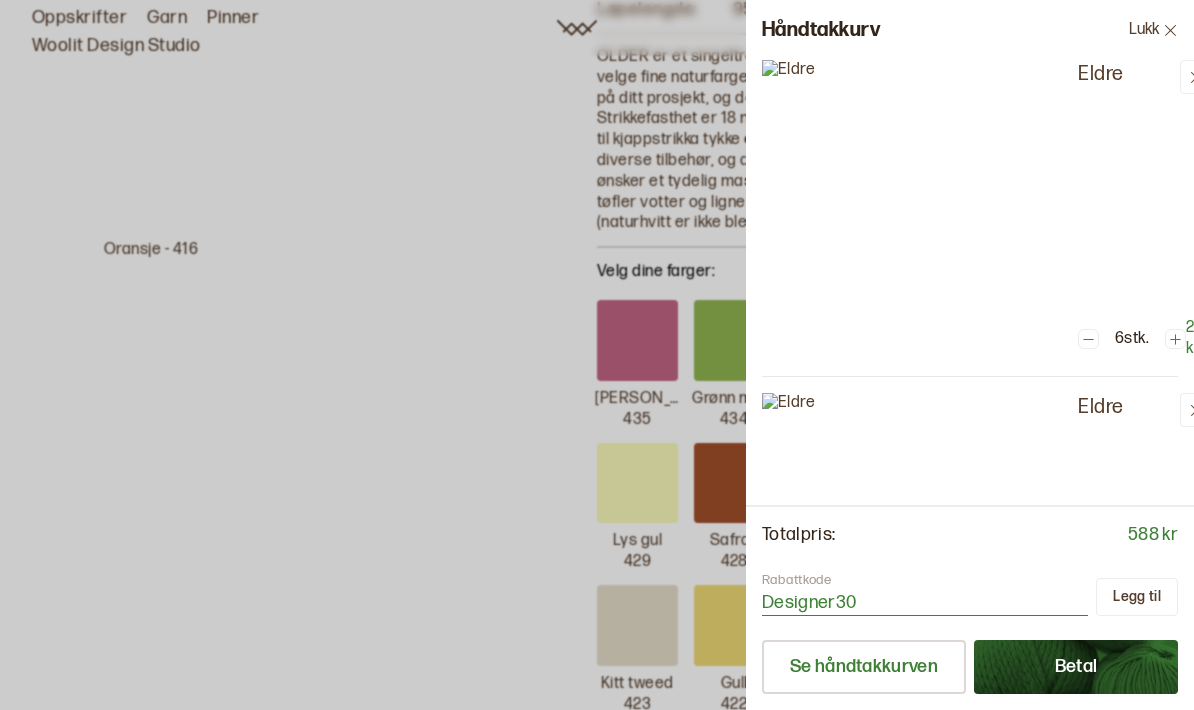
type input "Designer30"
click at [1153, 600] on font "Legg til" at bounding box center [1137, 596] width 48 height 17
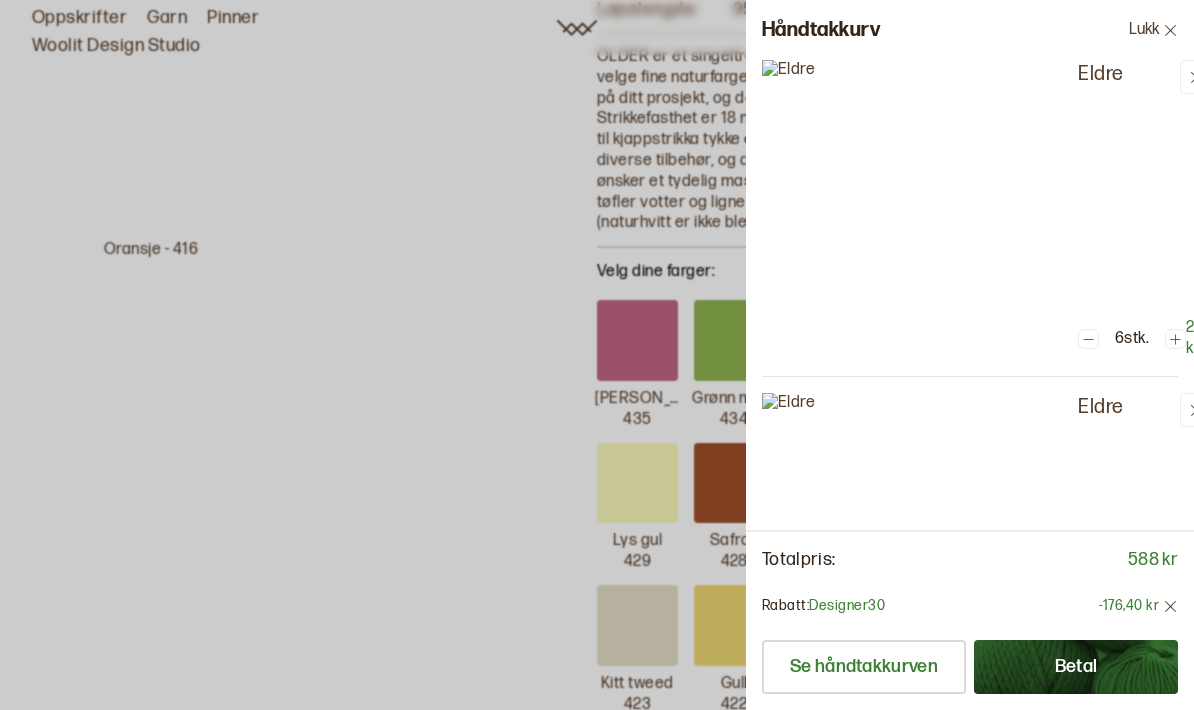
click at [1086, 664] on font "Betal" at bounding box center [1076, 666] width 43 height 21
